Goal: Find specific page/section: Find specific page/section

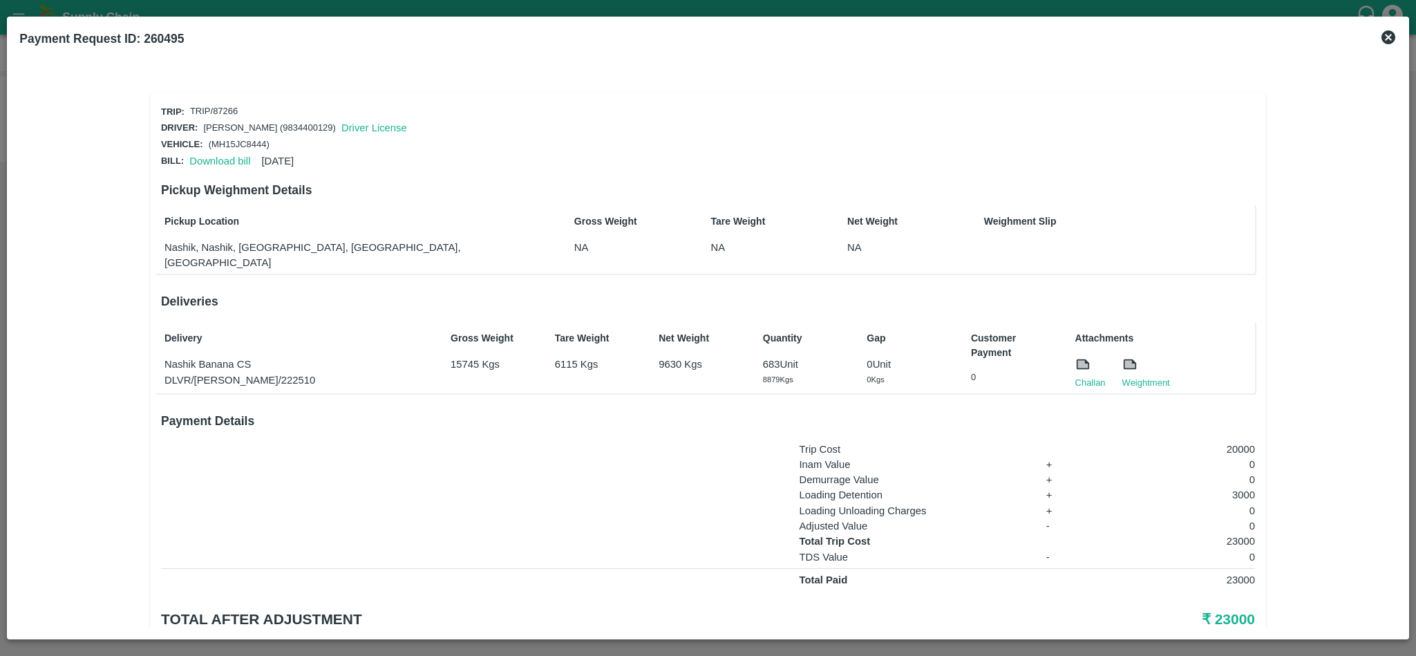
scroll to position [34, 0]
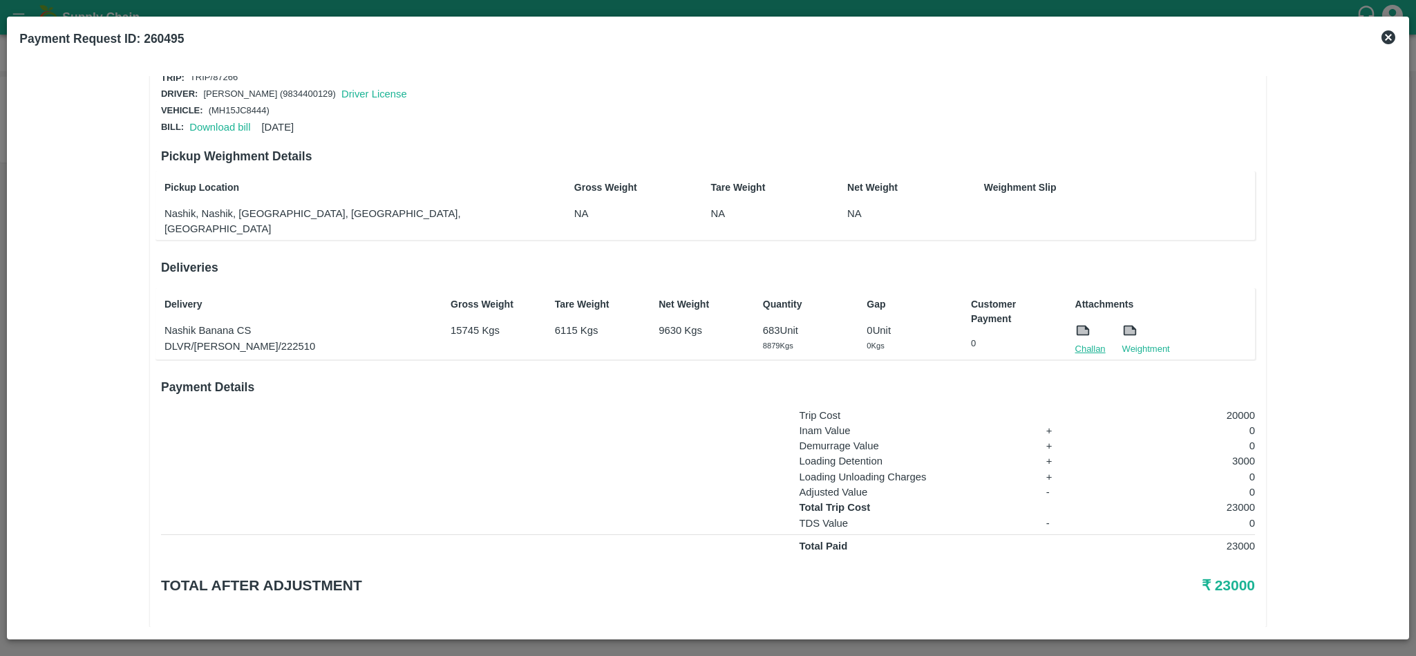
click at [1083, 342] on link "Challan" at bounding box center [1091, 349] width 30 height 14
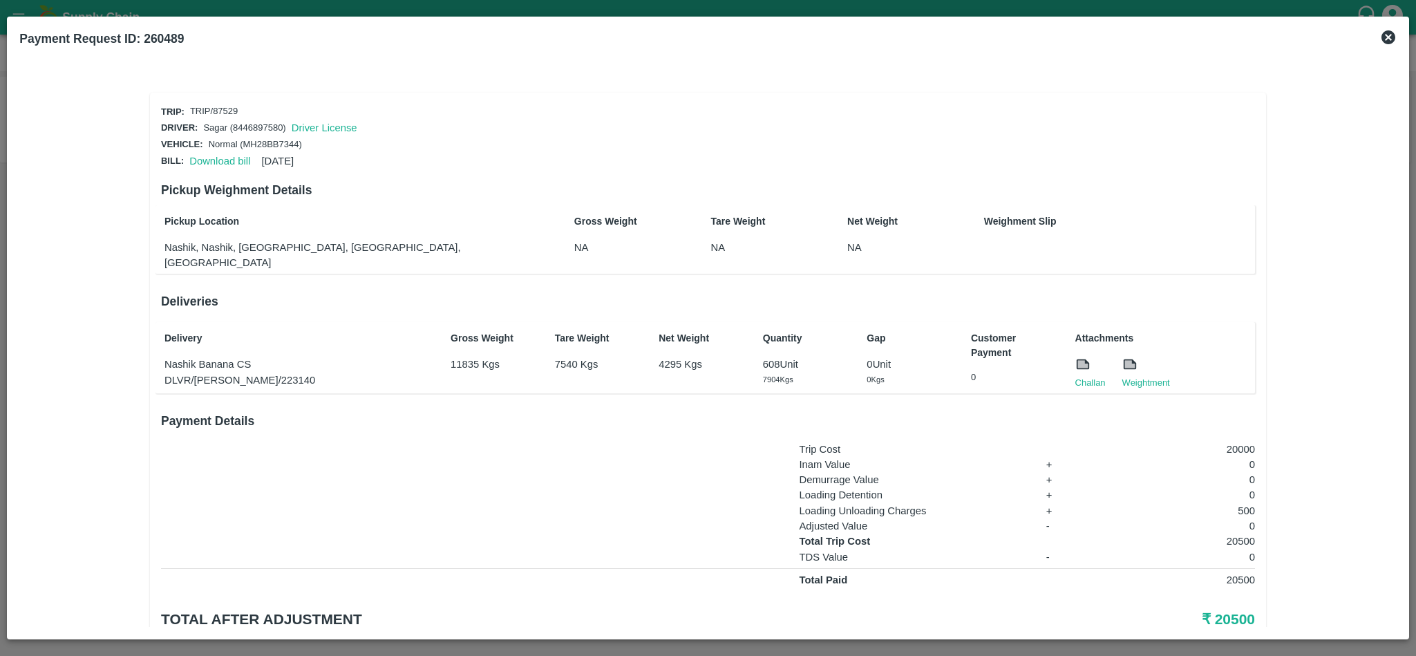
scroll to position [34, 0]
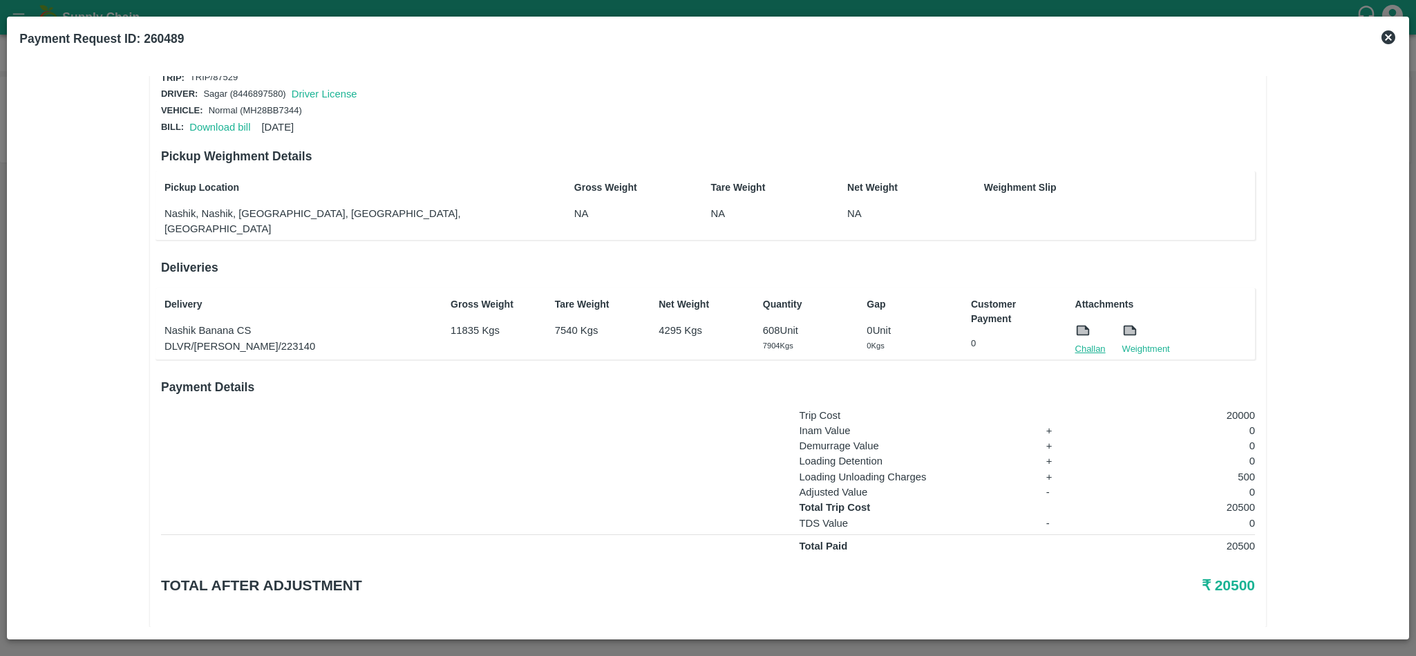
click at [1085, 342] on link "Challan" at bounding box center [1091, 349] width 30 height 14
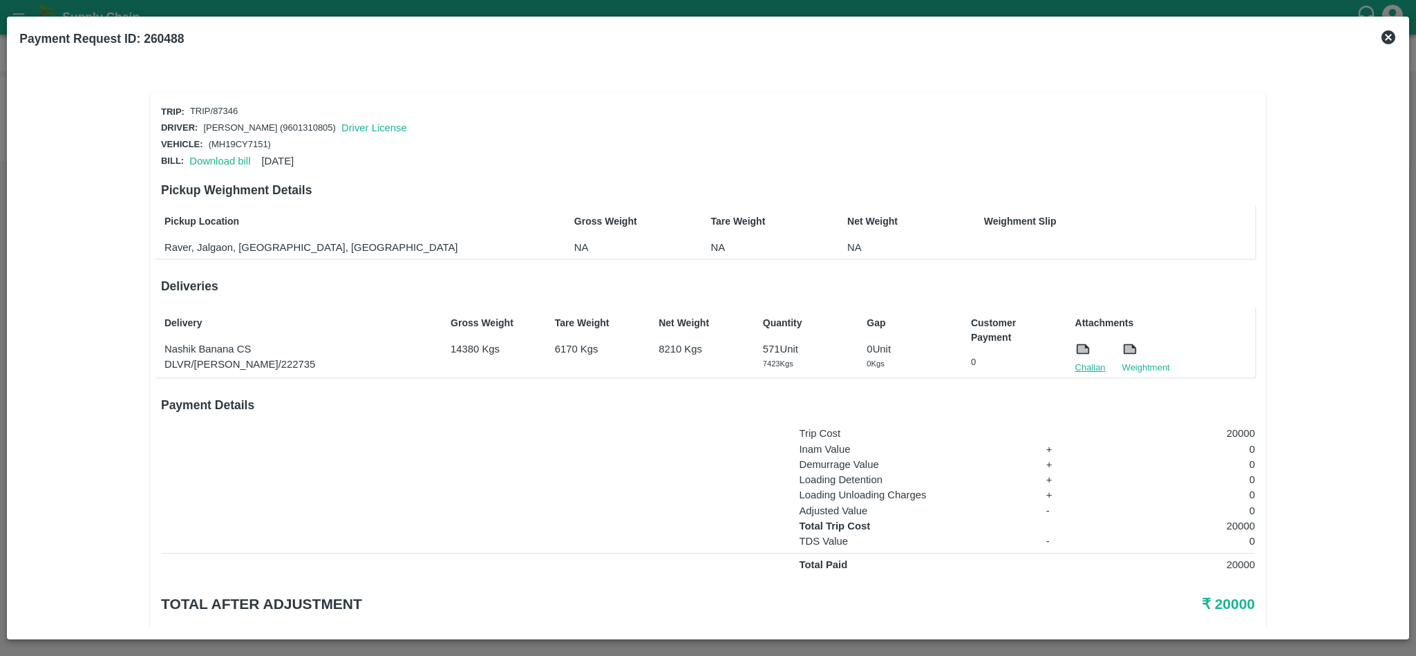
click at [1093, 361] on link "Challan" at bounding box center [1091, 368] width 30 height 14
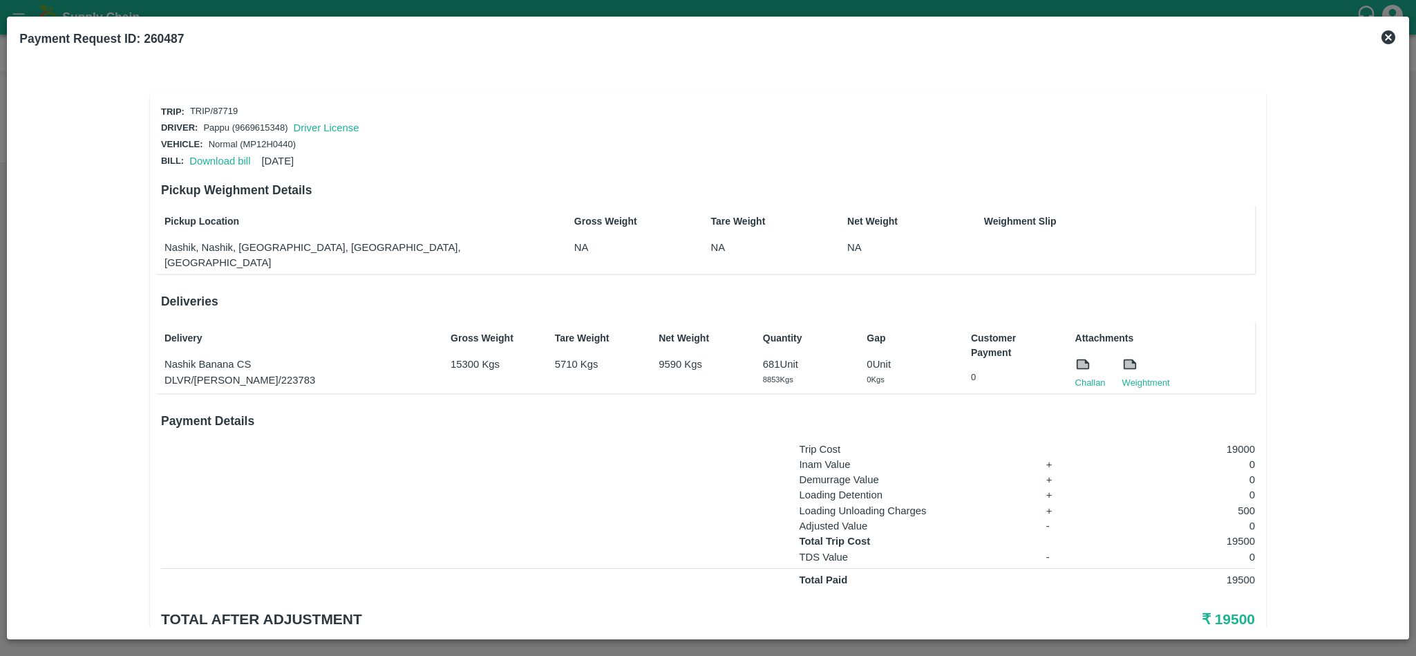
scroll to position [34, 0]
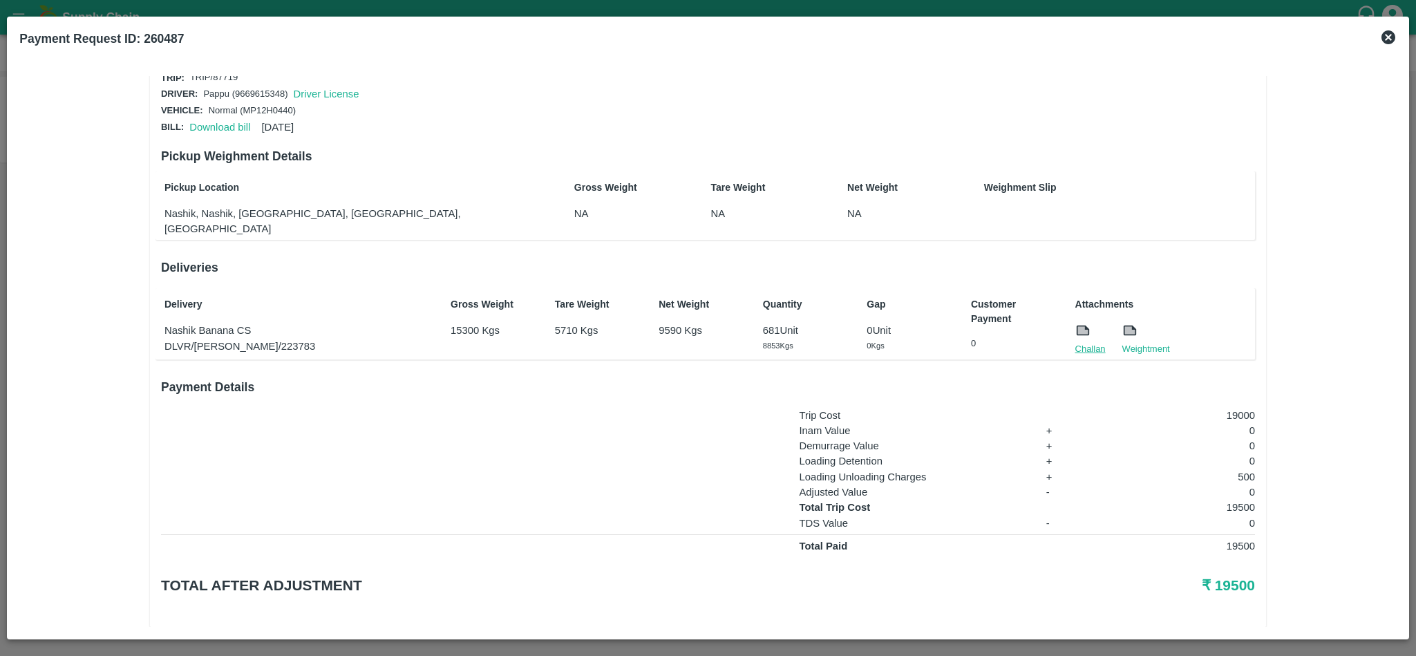
click at [1092, 342] on link "Challan" at bounding box center [1091, 349] width 30 height 14
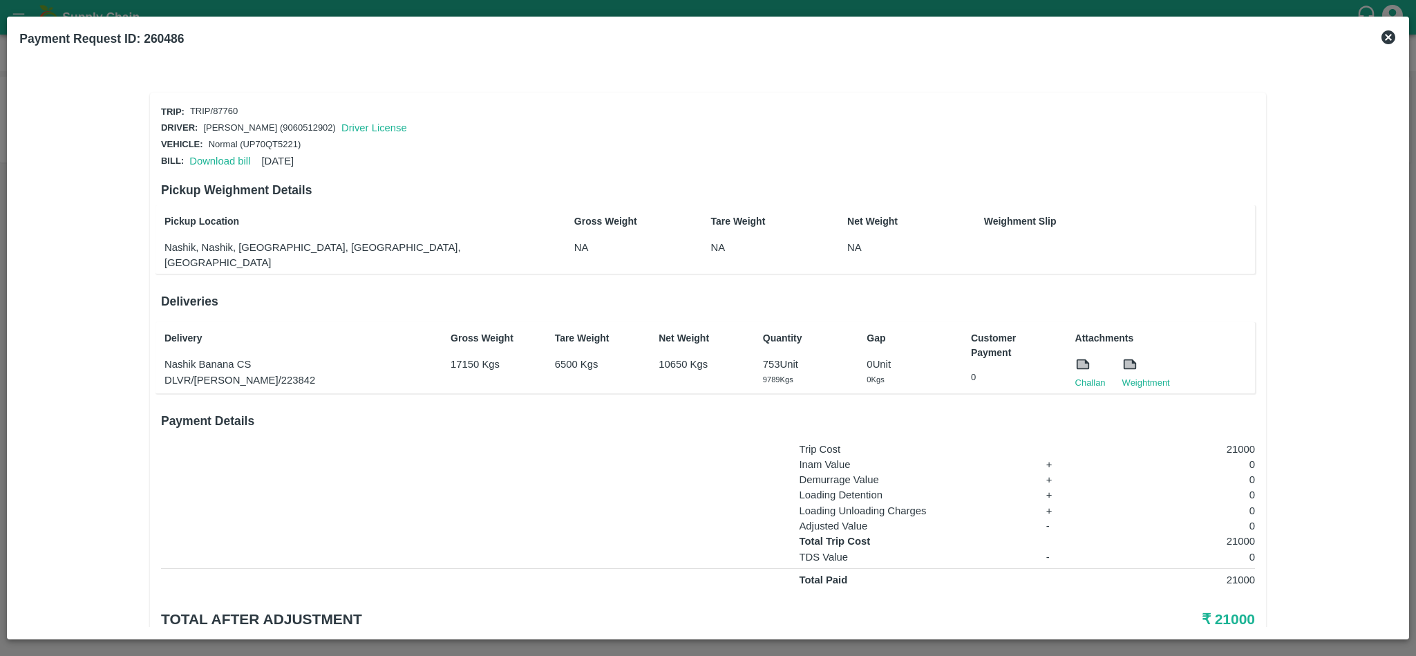
scroll to position [34, 0]
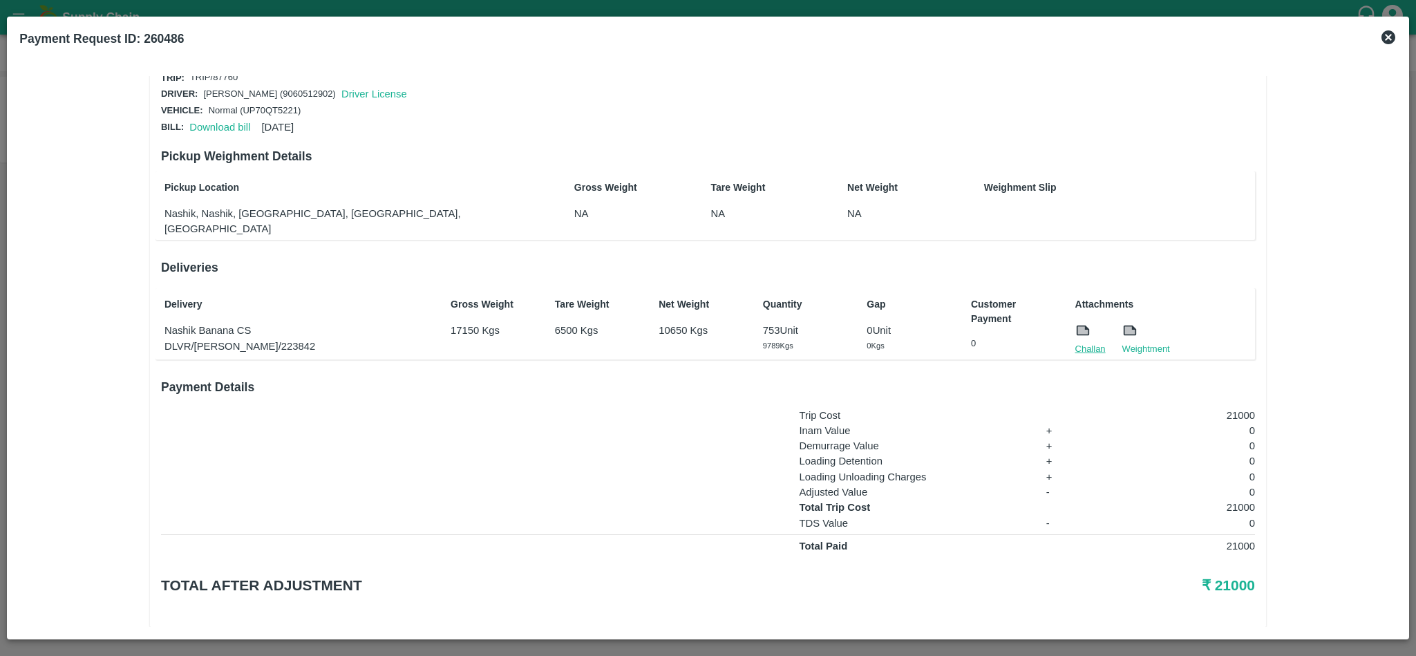
click at [1085, 342] on link "Challan" at bounding box center [1091, 349] width 30 height 14
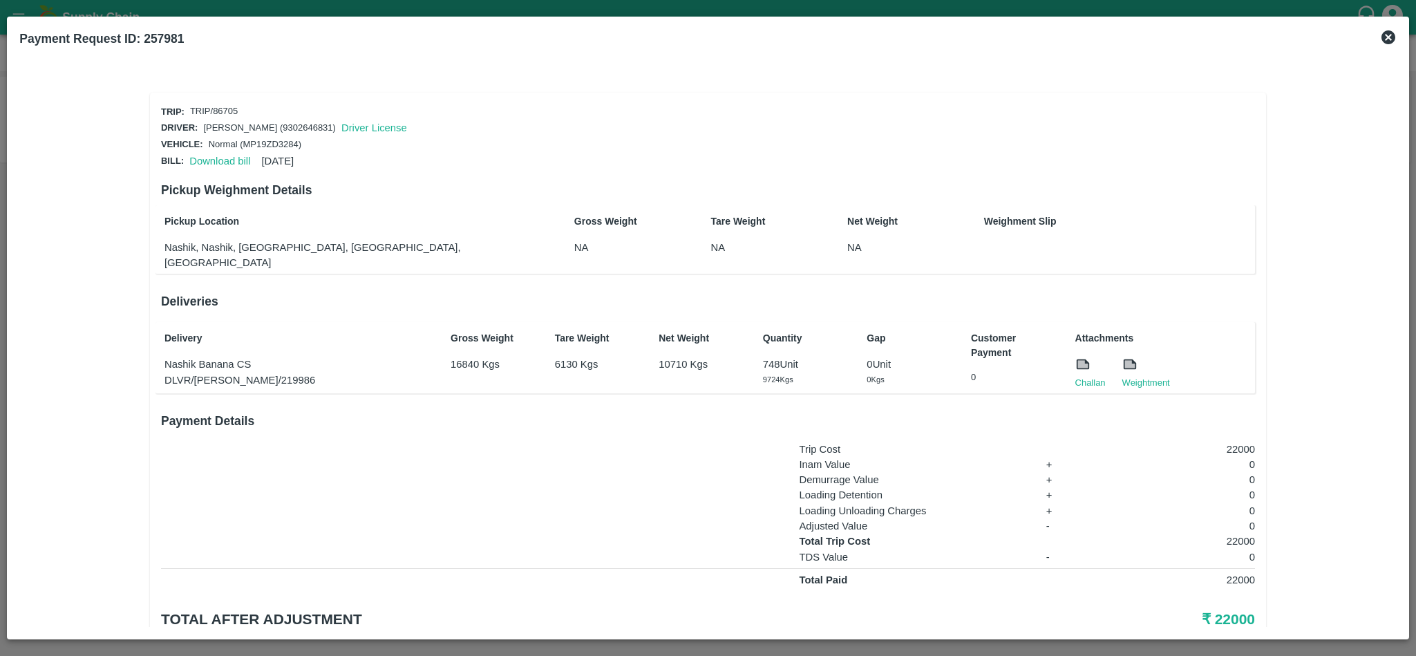
scroll to position [34, 0]
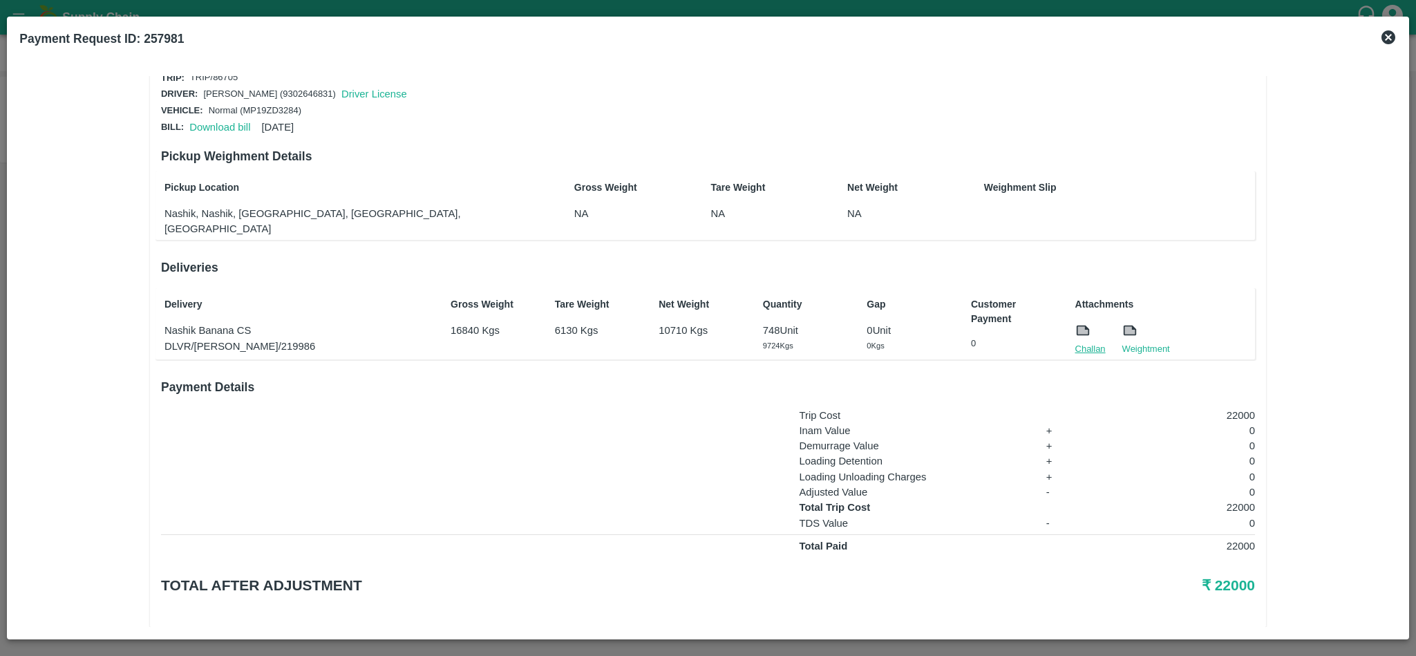
click at [1099, 342] on link "Challan" at bounding box center [1091, 349] width 30 height 14
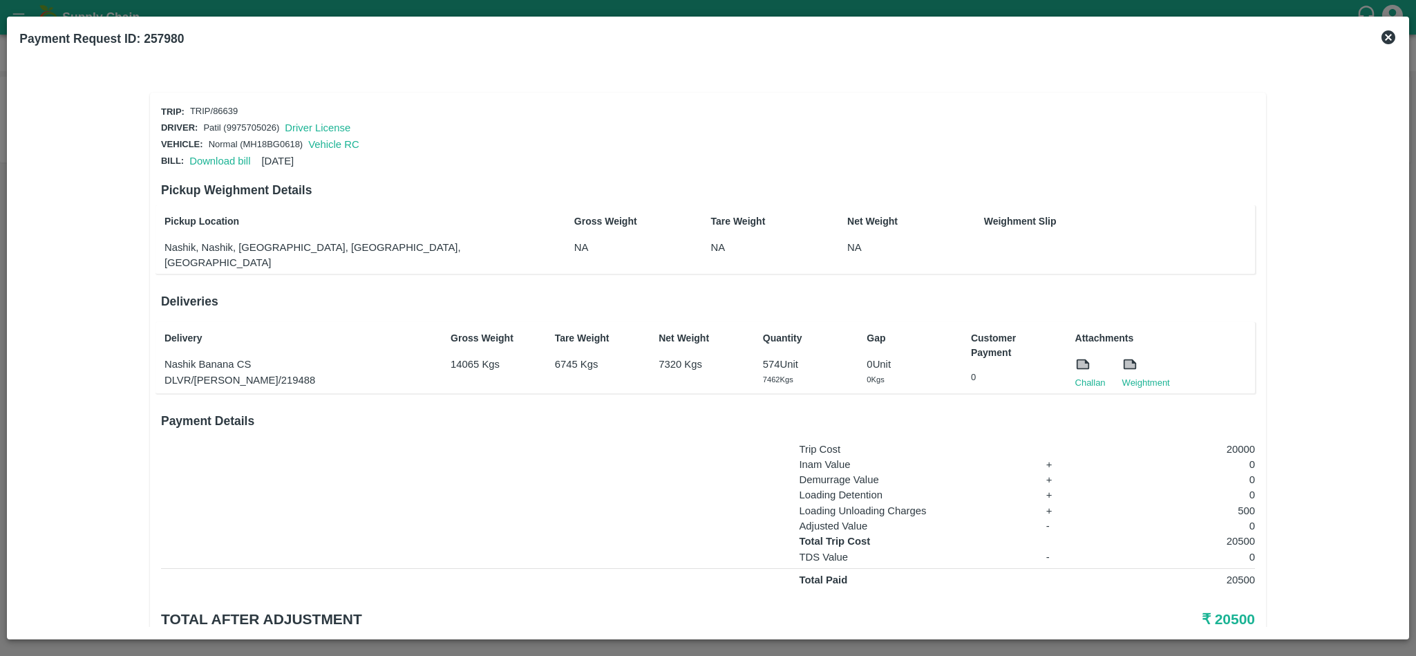
scroll to position [34, 0]
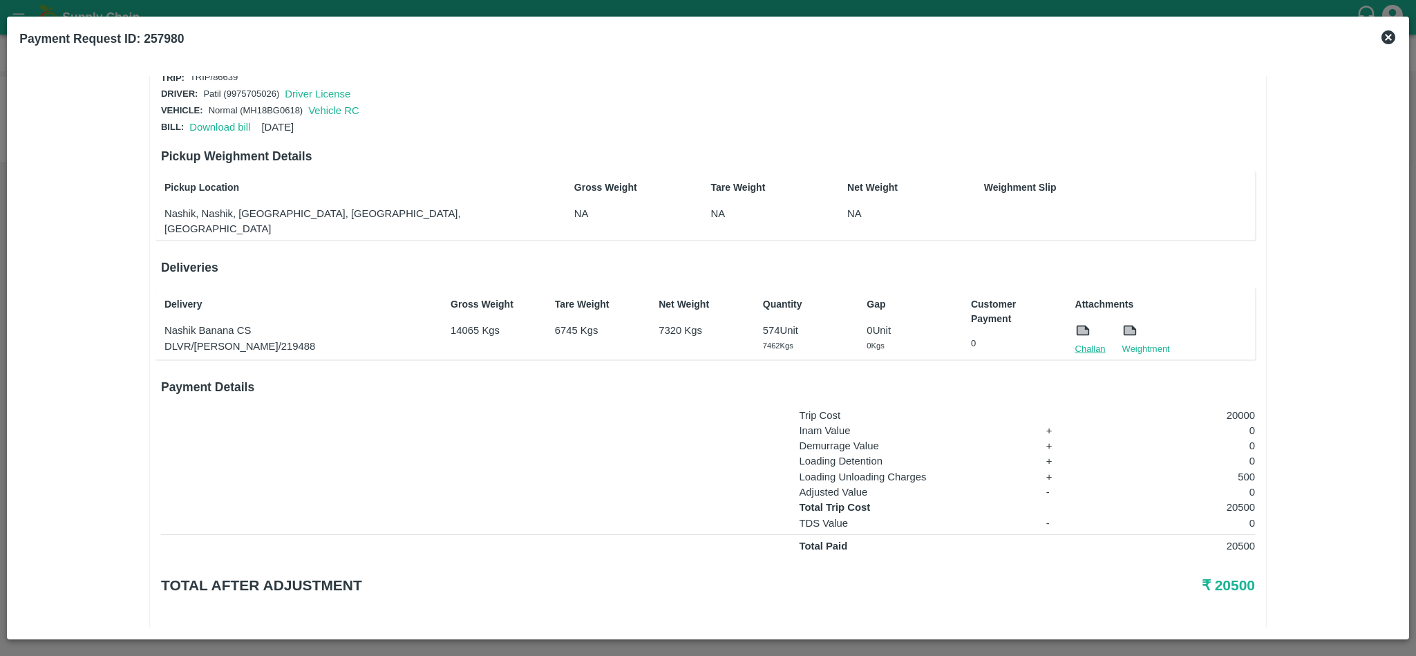
click at [1093, 342] on link "Challan" at bounding box center [1091, 349] width 30 height 14
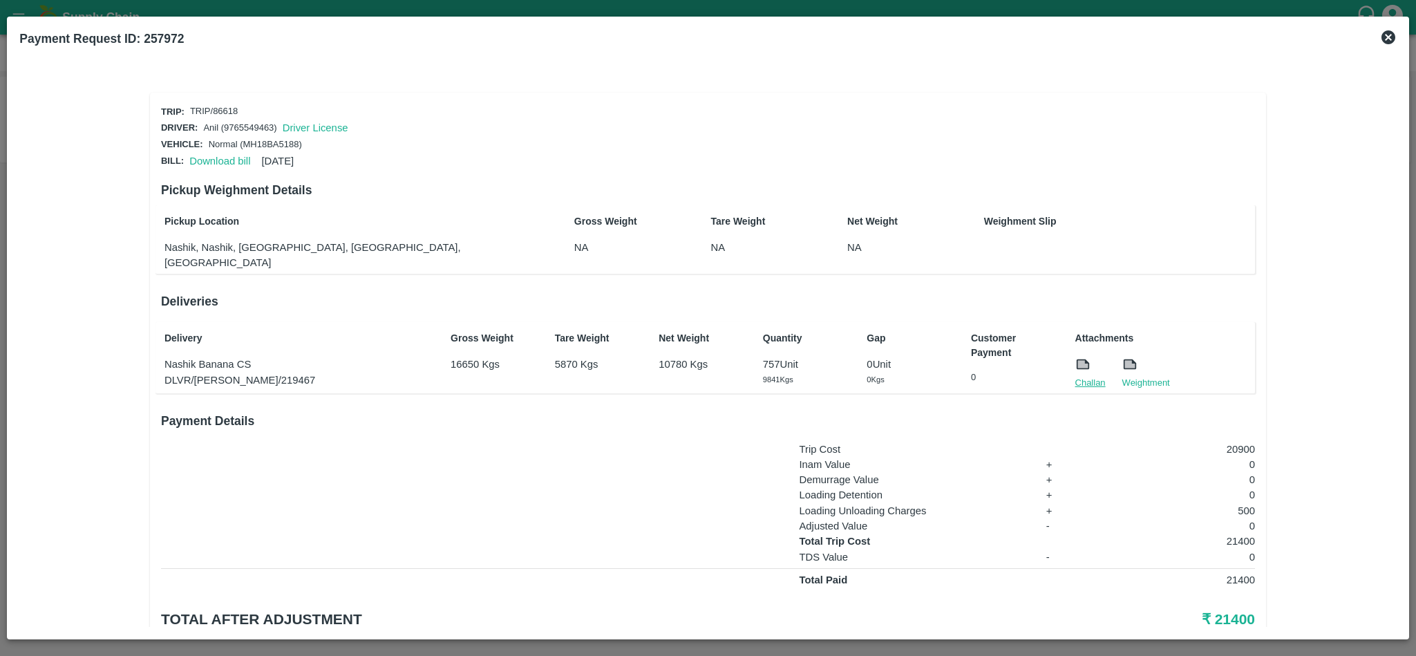
click at [1076, 376] on link "Challan" at bounding box center [1091, 383] width 30 height 14
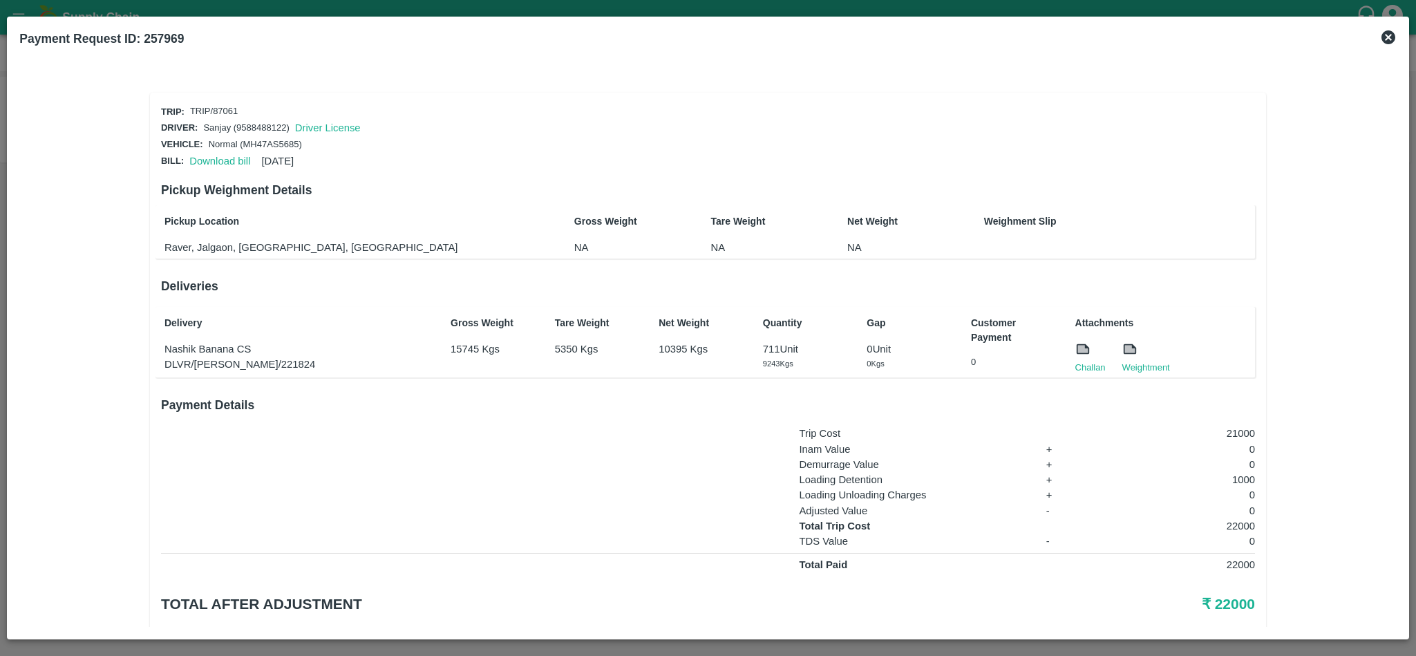
scroll to position [34, 0]
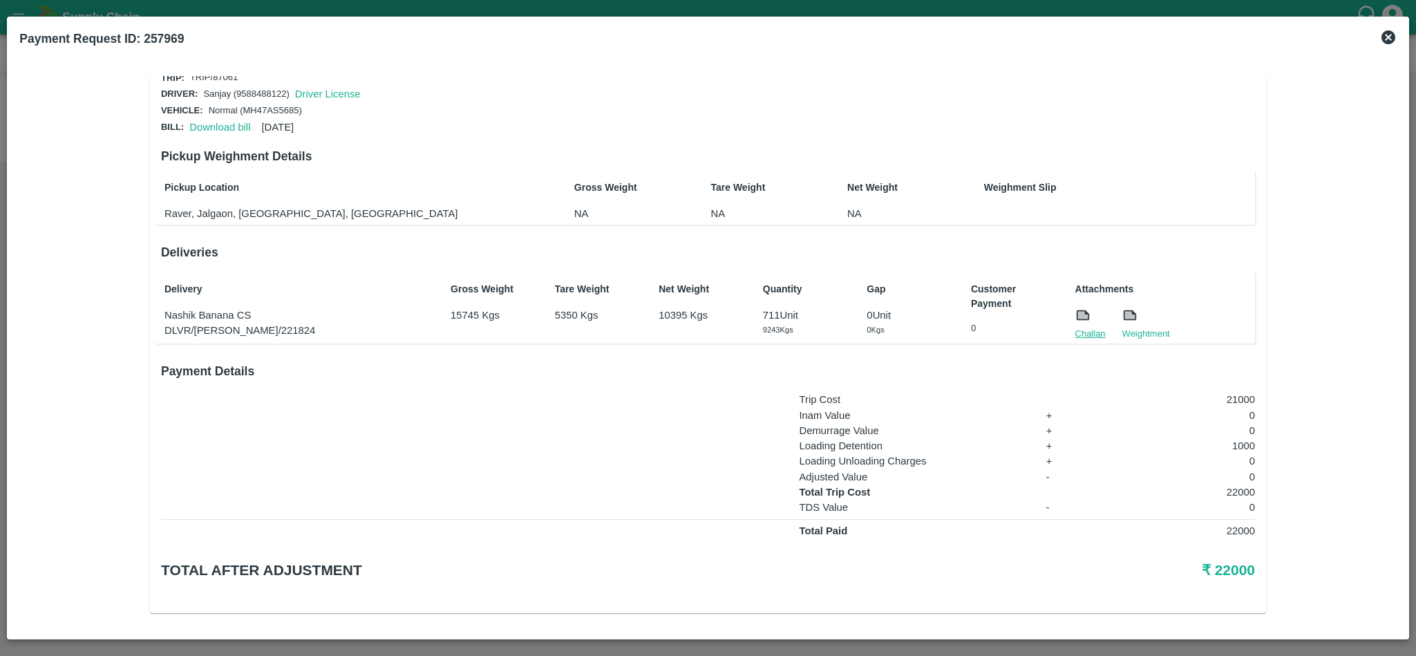
click at [1093, 328] on link "Challan" at bounding box center [1091, 334] width 30 height 14
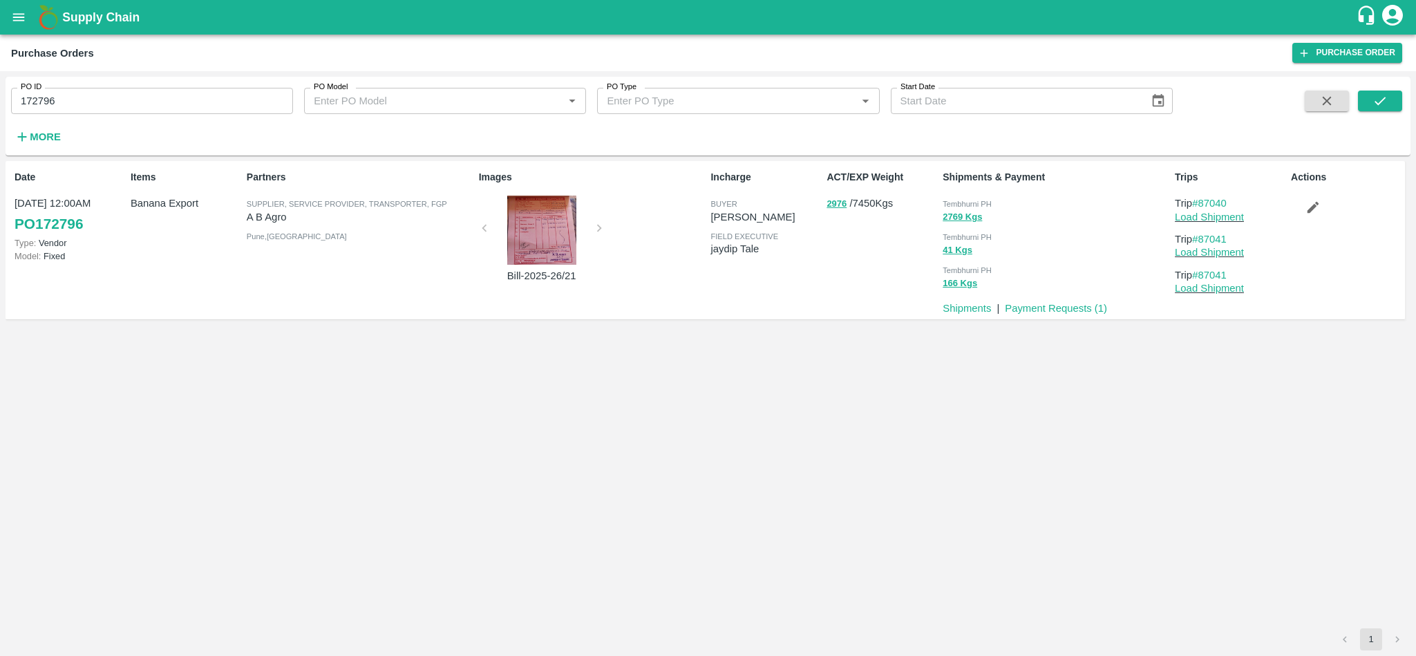
click at [21, 10] on icon "open drawer" at bounding box center [18, 17] width 15 height 15
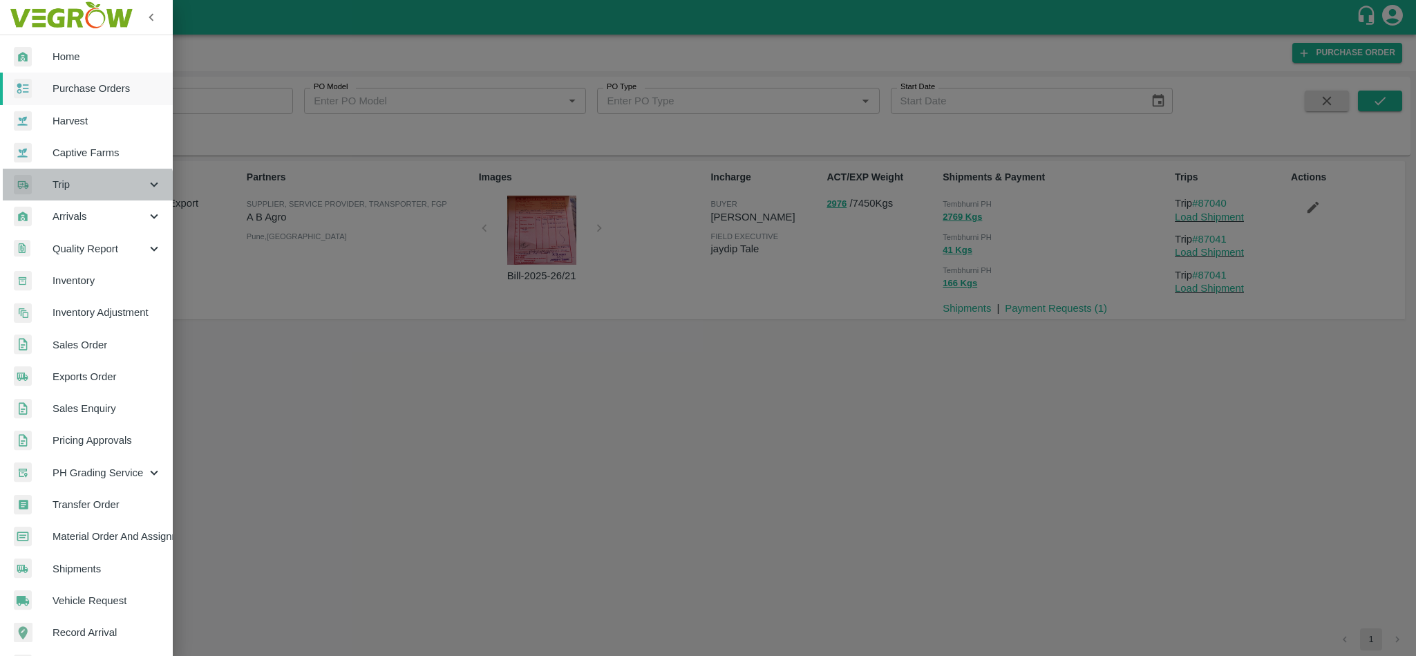
click at [73, 198] on div "Trip" at bounding box center [86, 185] width 173 height 32
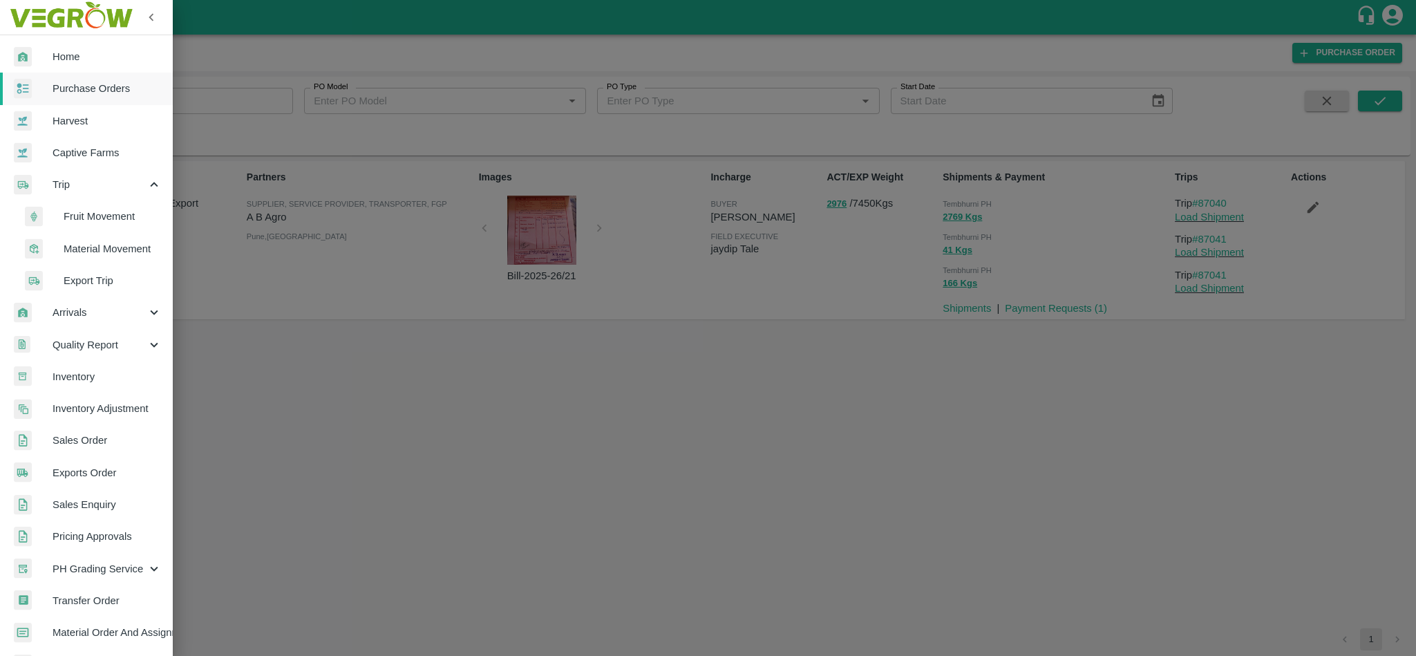
click at [85, 218] on span "Fruit Movement" at bounding box center [113, 216] width 98 height 15
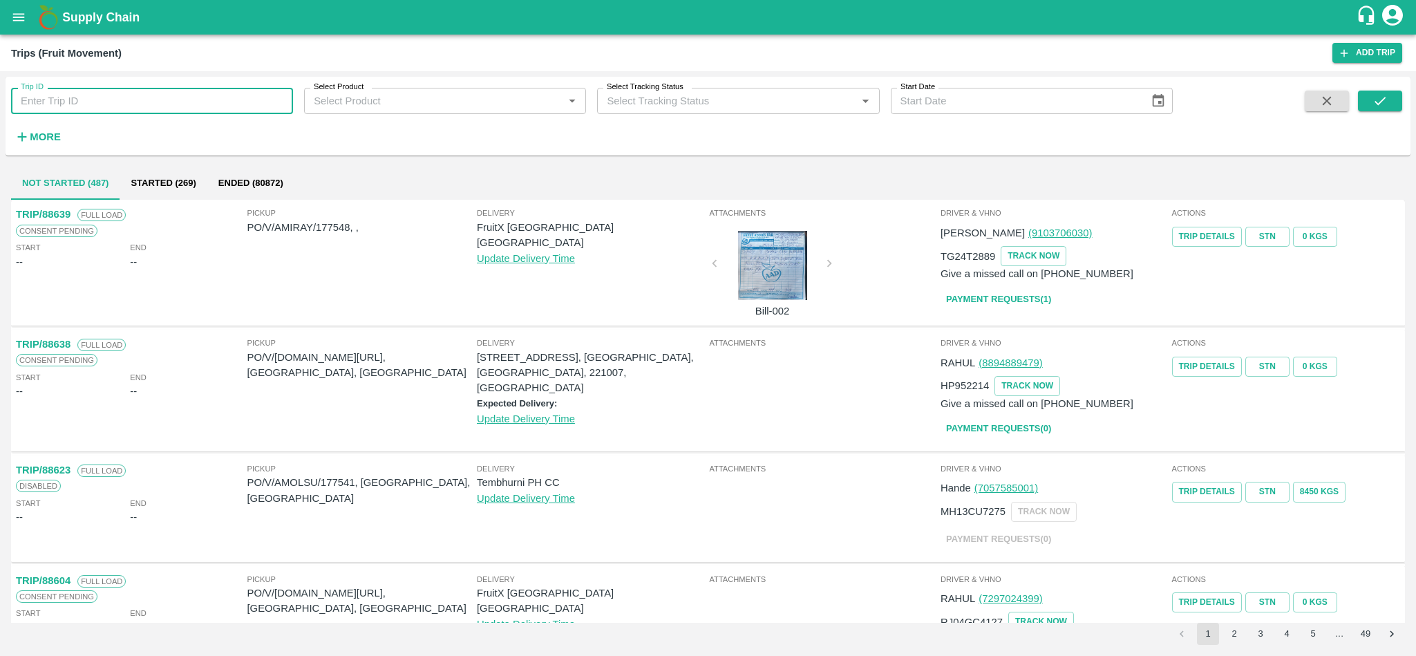
click at [181, 98] on input "Trip ID" at bounding box center [152, 101] width 282 height 26
paste input "88292"
type input "88292"
click at [1390, 96] on button "submit" at bounding box center [1380, 101] width 44 height 21
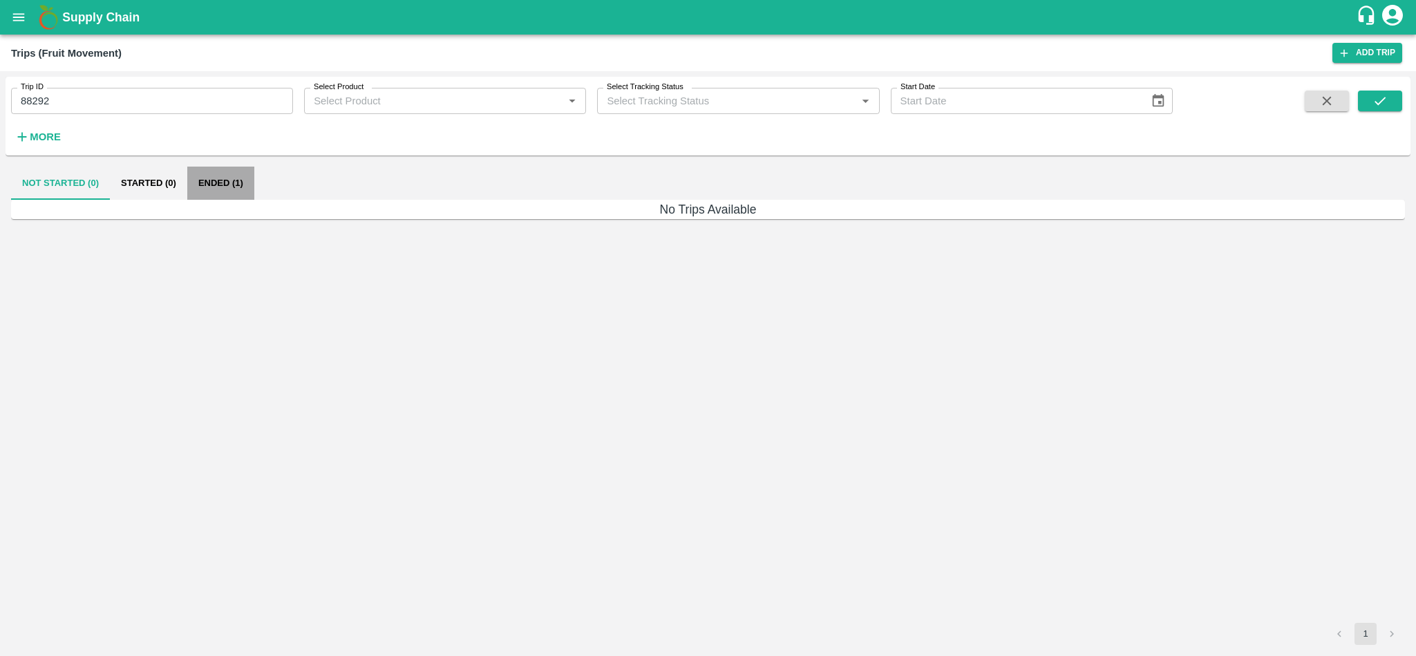
click at [214, 185] on button "Ended (1)" at bounding box center [220, 183] width 67 height 33
